Goal: Task Accomplishment & Management: Manage account settings

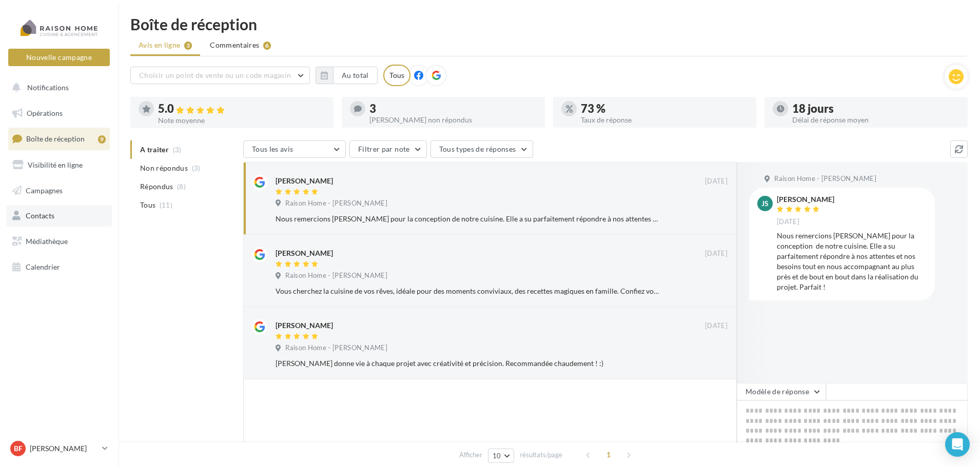
click at [51, 209] on link "Contacts" at bounding box center [59, 216] width 106 height 22
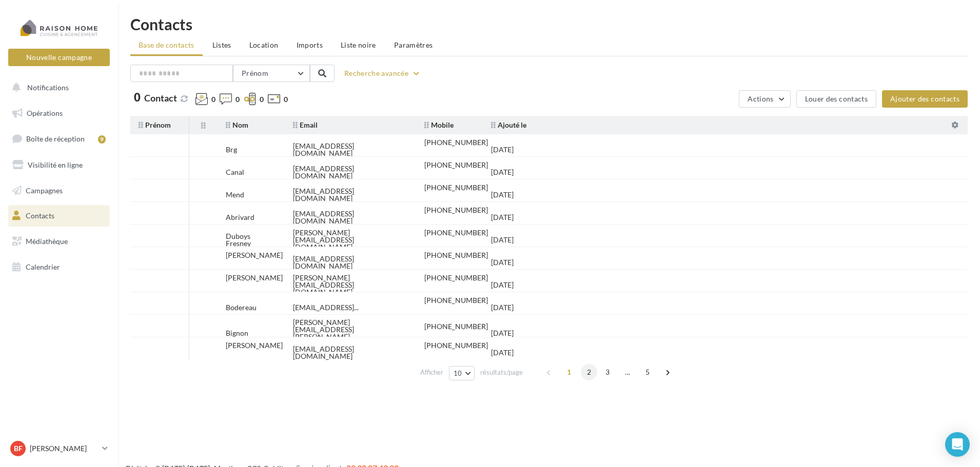
click at [591, 368] on span "2" at bounding box center [589, 372] width 16 height 16
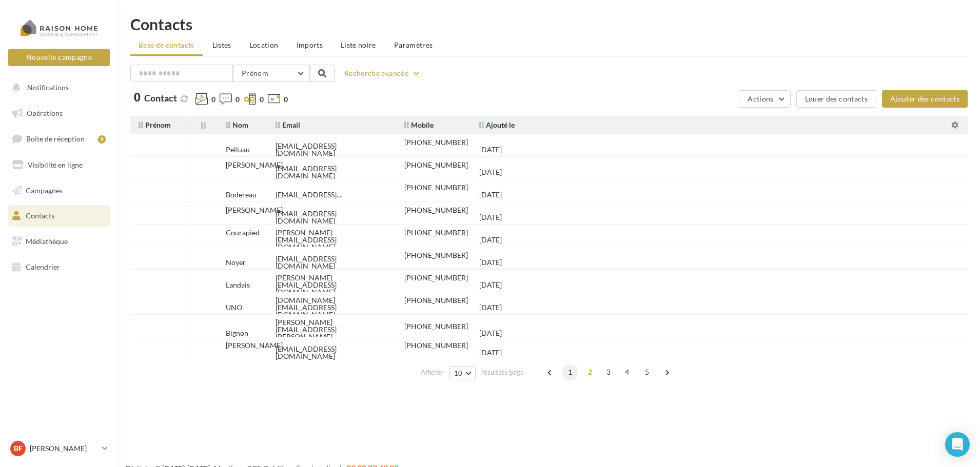
click at [572, 374] on span "1" at bounding box center [570, 372] width 16 height 16
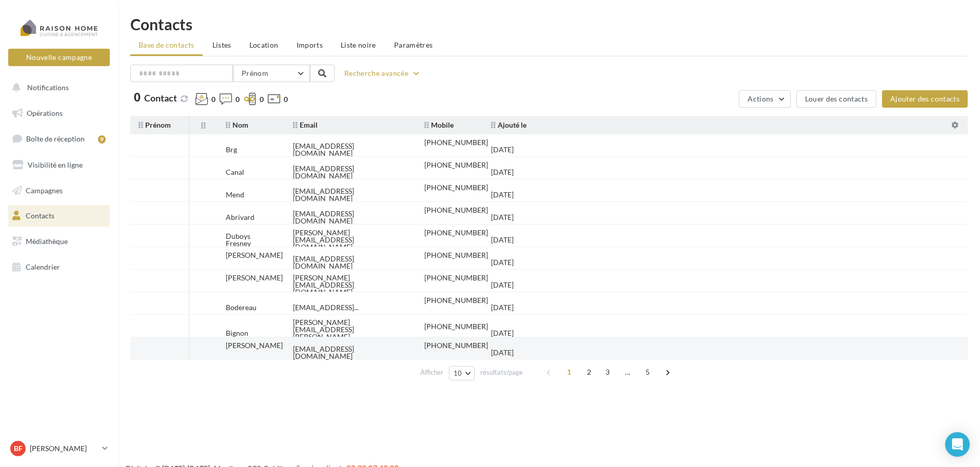
click at [330, 349] on div "pubcathy35370@gmail.com" at bounding box center [350, 353] width 115 height 14
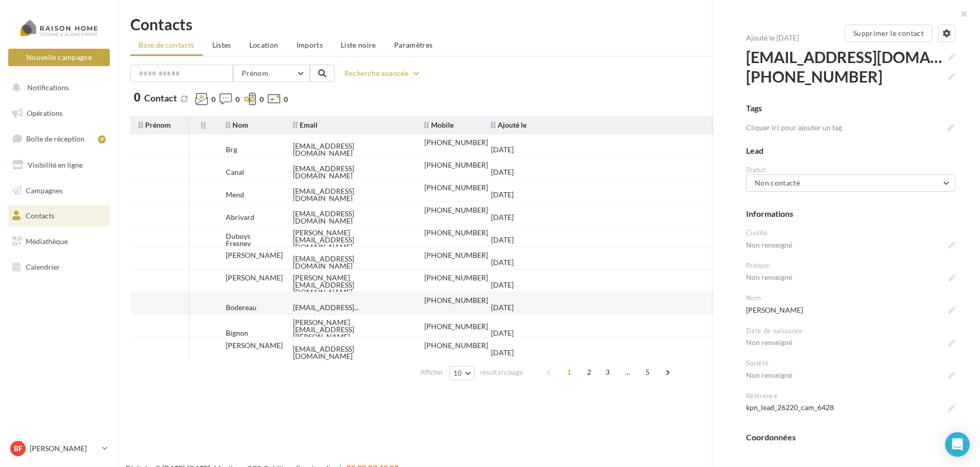
click at [549, 301] on tr "Bodereau jeanpierreanita.bodereau@outlook... +33685015309 05/08/2025" at bounding box center [553, 303] width 846 height 23
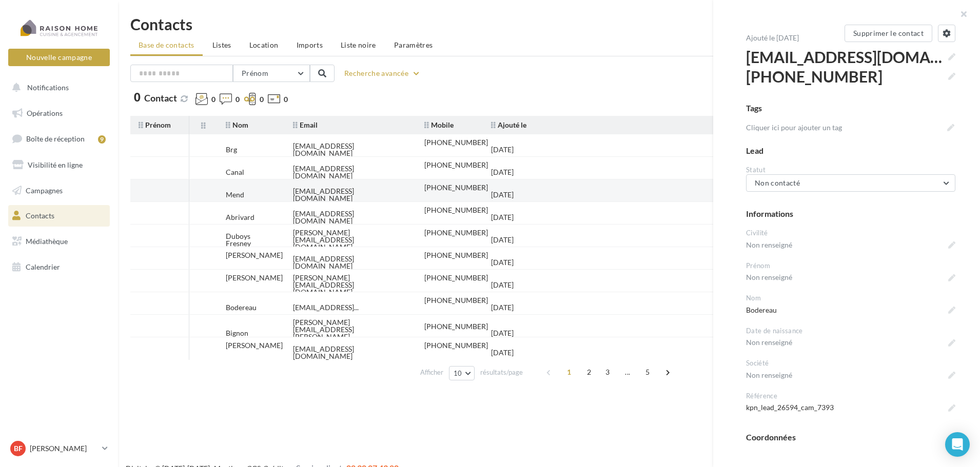
click at [268, 188] on td "Mend" at bounding box center [251, 195] width 67 height 23
click at [942, 185] on button "Non contacté" at bounding box center [850, 182] width 209 height 17
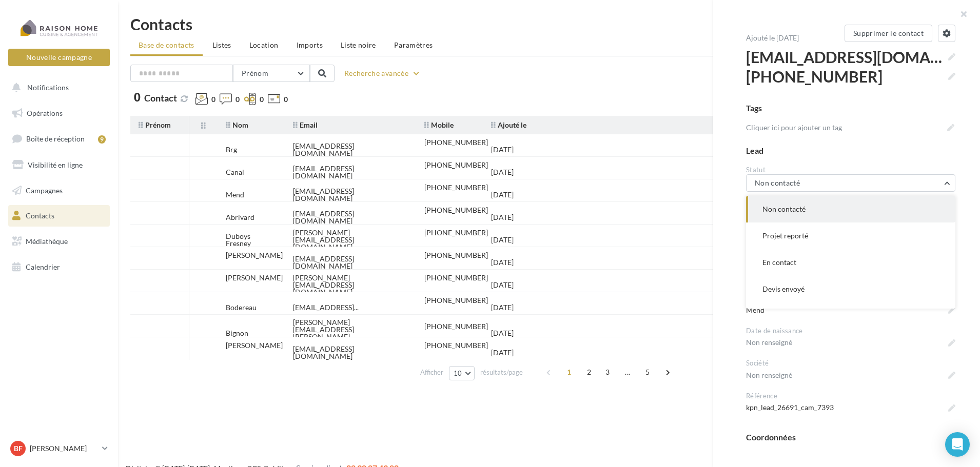
click at [597, 84] on div "Prénom Prénom Nom Email Mobile Téléphone Fixe Recherche avancée 0 Contact 0 0 0…" at bounding box center [548, 86] width 837 height 43
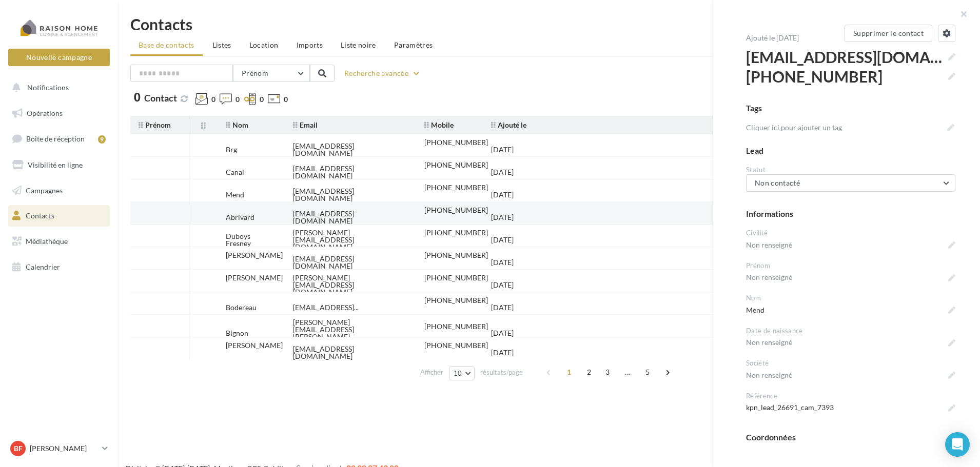
click at [456, 211] on div "+33682436210" at bounding box center [456, 210] width 64 height 7
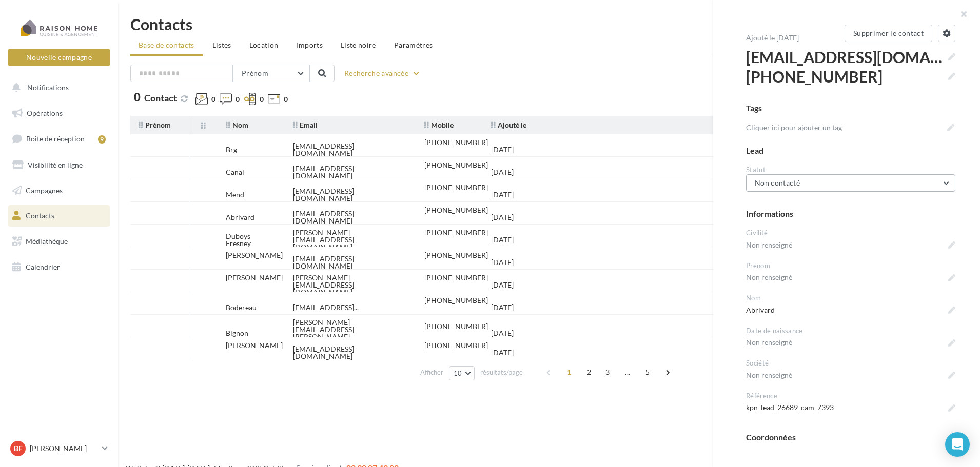
click at [944, 184] on button "Non contacté" at bounding box center [850, 182] width 209 height 17
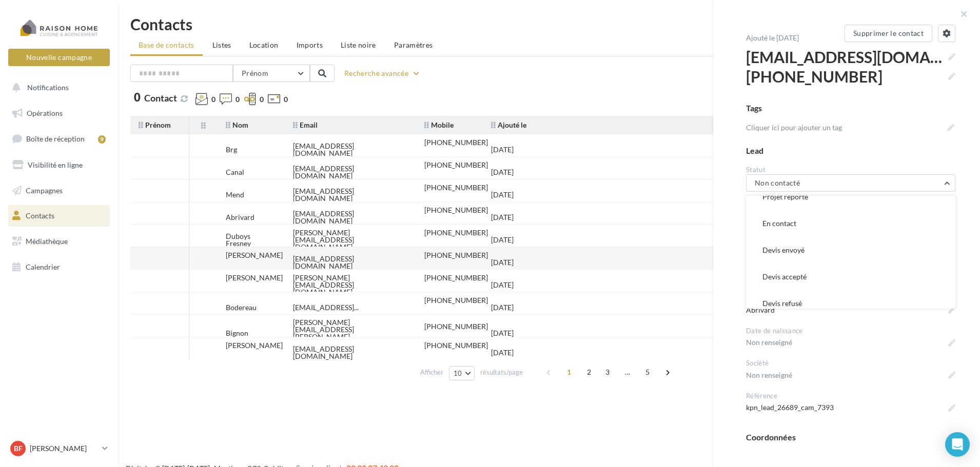
click at [358, 262] on div "agathelouis@hotmail.fr" at bounding box center [350, 263] width 115 height 14
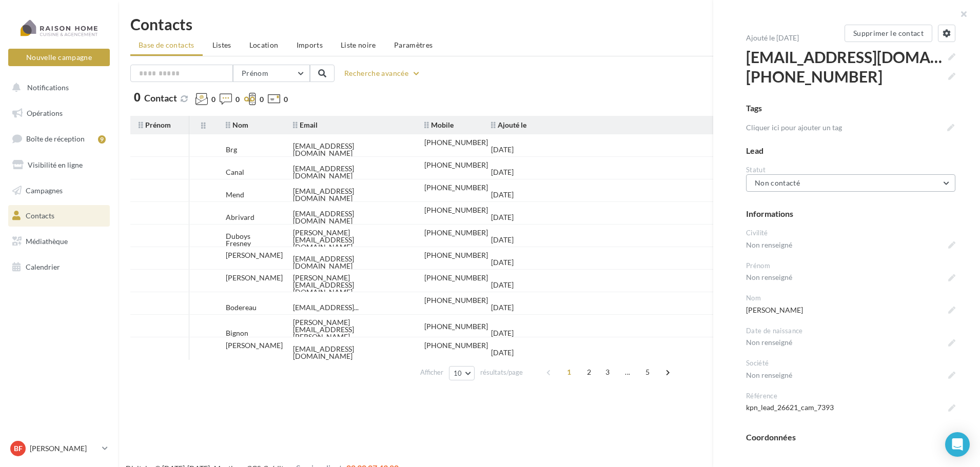
click at [943, 187] on button "Non contacté" at bounding box center [850, 182] width 209 height 17
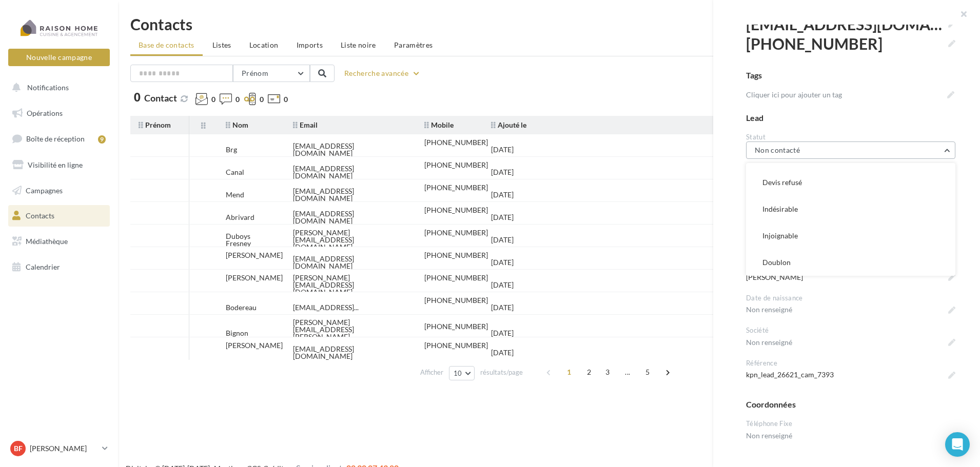
scroll to position [51, 0]
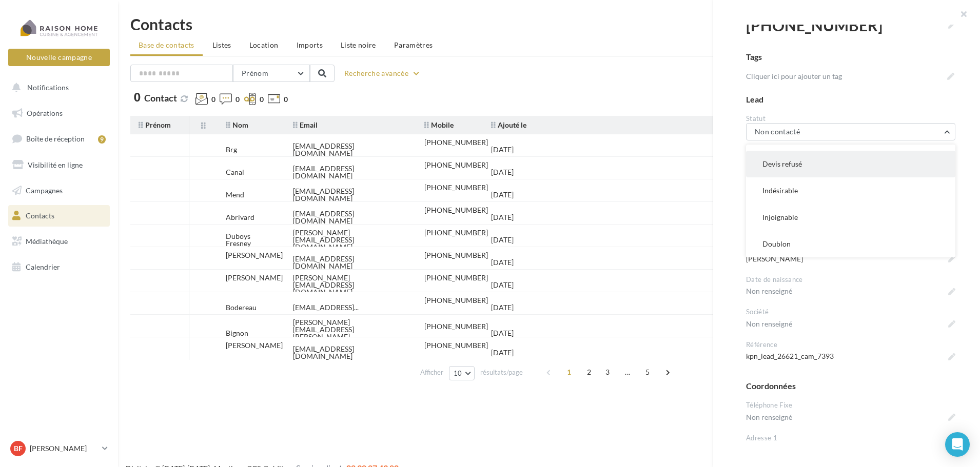
click at [852, 172] on button "Devis refusé" at bounding box center [850, 164] width 209 height 27
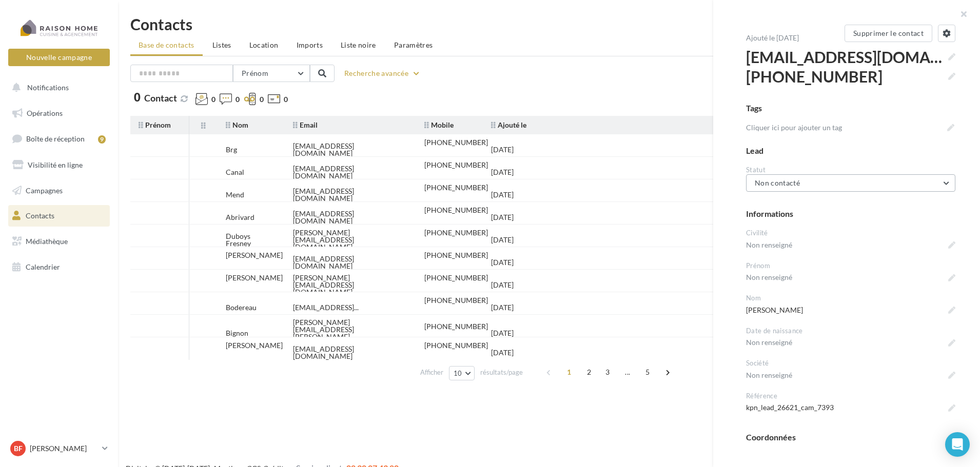
click at [935, 185] on button "Non contacté" at bounding box center [850, 182] width 209 height 17
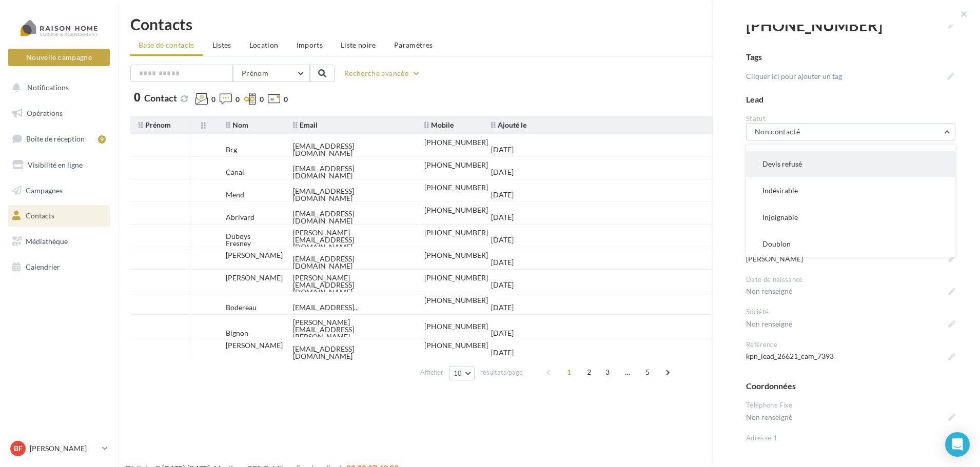
click at [844, 168] on button "Devis refusé" at bounding box center [850, 164] width 209 height 27
